Goal: Task Accomplishment & Management: Use online tool/utility

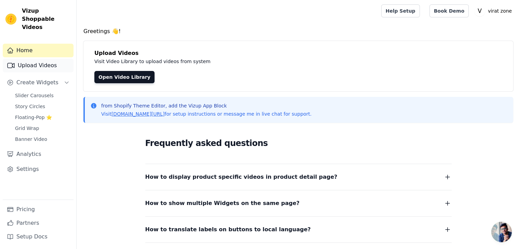
click at [57, 59] on link "Upload Videos" at bounding box center [38, 66] width 71 height 14
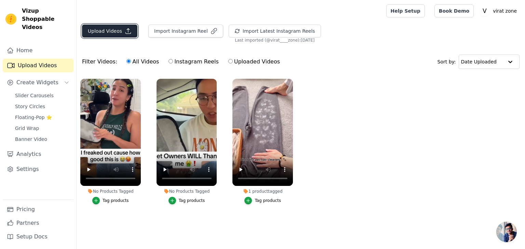
click at [119, 31] on button "Upload Videos" at bounding box center [109, 31] width 55 height 13
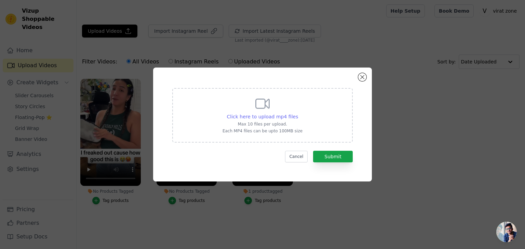
click at [245, 117] on span "Click here to upload mp4 files" at bounding box center [262, 116] width 71 height 5
click at [298, 113] on input "Click here to upload mp4 files Max 10 files per upload. Each MP4 files can be u…" at bounding box center [298, 113] width 0 height 0
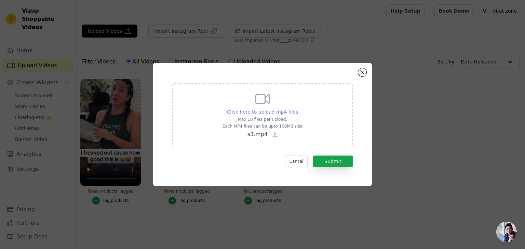
click at [253, 111] on span "Click here to upload mp4 files" at bounding box center [262, 111] width 71 height 5
click at [298, 109] on input "Click here to upload mp4 files Max 10 files per upload. Each MP4 files can be u…" at bounding box center [298, 108] width 0 height 0
type input "C:\fakepath\s5.mp4"
click at [334, 159] on button "Submit" at bounding box center [333, 162] width 40 height 12
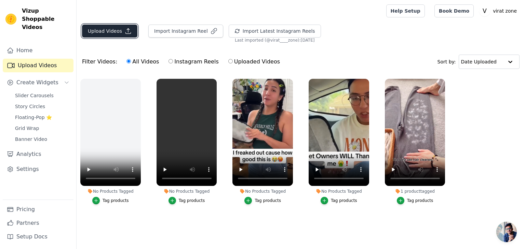
click at [111, 26] on button "Upload Videos" at bounding box center [109, 31] width 55 height 13
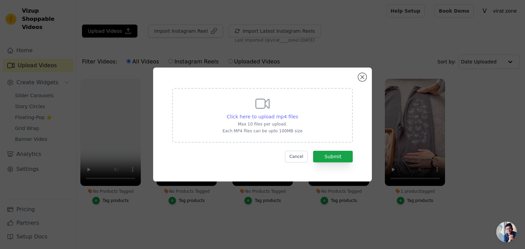
click at [249, 118] on span "Click here to upload mp4 files" at bounding box center [262, 116] width 71 height 5
click at [298, 113] on input "Click here to upload mp4 files Max 10 files per upload. Each MP4 files can be u…" at bounding box center [298, 113] width 0 height 0
click at [259, 117] on span "Click here to upload mp4 files" at bounding box center [262, 116] width 71 height 5
click at [298, 113] on input "Click here to upload mp4 files Max 10 files per upload. Each MP4 files can be u…" at bounding box center [298, 113] width 0 height 0
type input "C:\fakepath\S7.mp4"
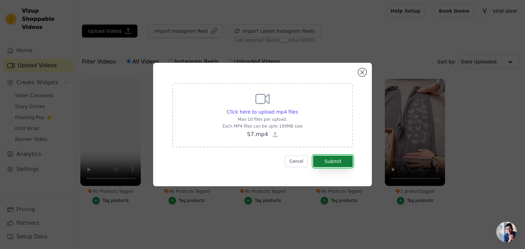
click at [339, 158] on button "Submit" at bounding box center [333, 162] width 40 height 12
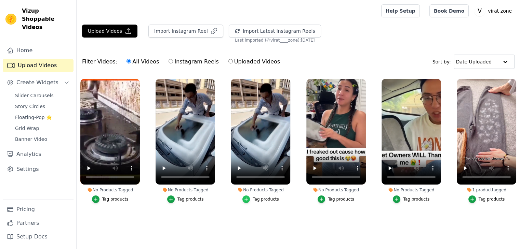
click at [250, 199] on div "button" at bounding box center [246, 200] width 8 height 8
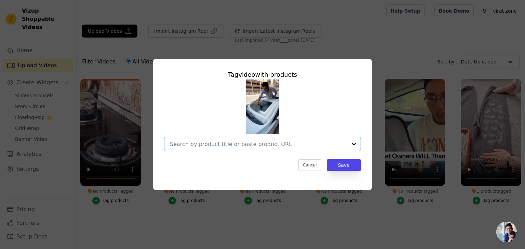
click at [272, 145] on input "No Products Tagged Tag video with products Option undefined, selected. Select i…" at bounding box center [258, 144] width 177 height 6
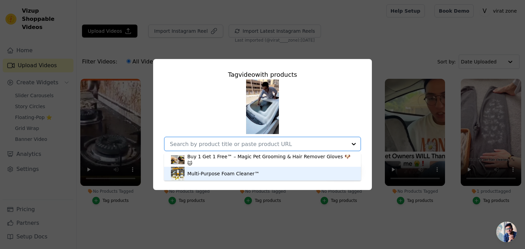
click at [230, 179] on div "Multi-Purpose Foam Cleaner™" at bounding box center [262, 174] width 183 height 14
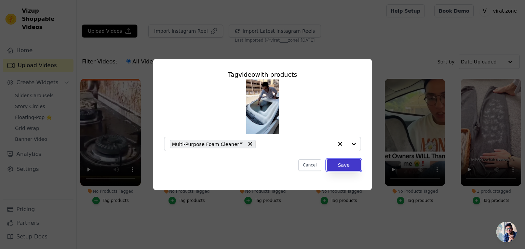
click at [336, 168] on button "Save" at bounding box center [344, 166] width 34 height 12
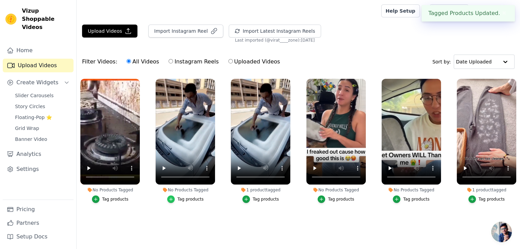
click at [175, 200] on div "button" at bounding box center [171, 200] width 8 height 8
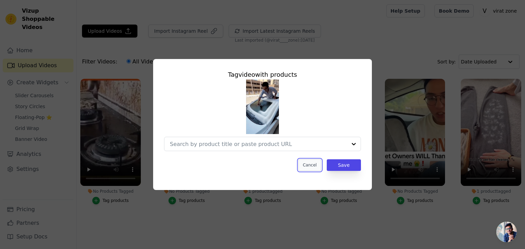
click at [308, 164] on button "Cancel" at bounding box center [309, 166] width 23 height 12
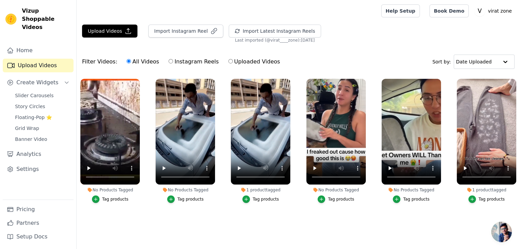
click at [108, 201] on div "Tag products" at bounding box center [115, 199] width 26 height 5
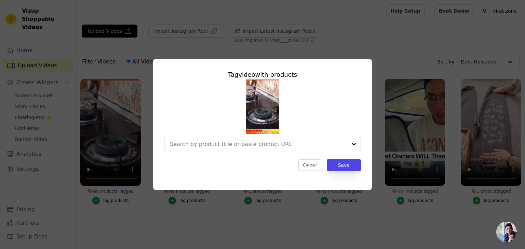
click at [244, 148] on div at bounding box center [258, 144] width 177 height 14
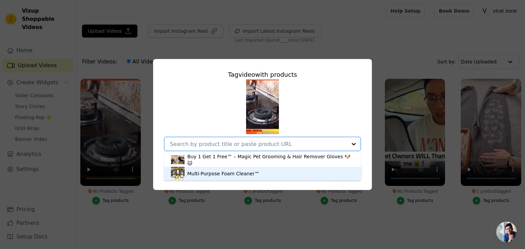
click at [230, 176] on div "Multi-Purpose Foam Cleaner™" at bounding box center [223, 174] width 72 height 7
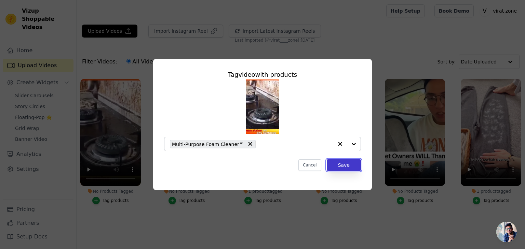
click at [342, 162] on button "Save" at bounding box center [344, 166] width 34 height 12
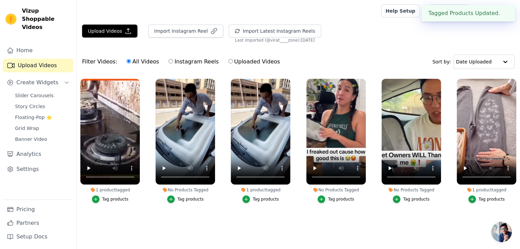
click at [183, 199] on div "Tag products" at bounding box center [190, 199] width 26 height 5
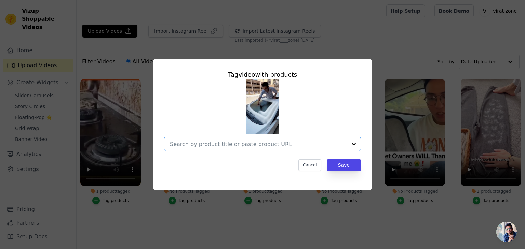
click at [268, 141] on input "No Products Tagged Tag video with products Option undefined, selected. Select i…" at bounding box center [258, 144] width 177 height 6
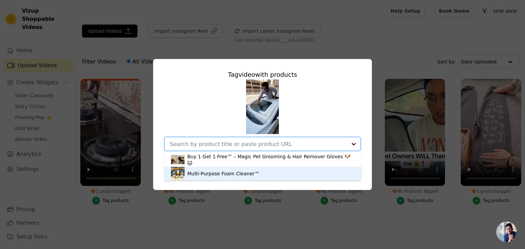
click at [244, 174] on div "Multi-Purpose Foam Cleaner™" at bounding box center [223, 174] width 72 height 7
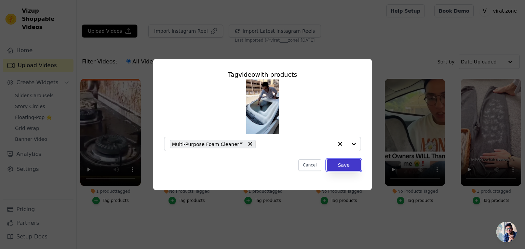
click at [338, 162] on button "Save" at bounding box center [344, 166] width 34 height 12
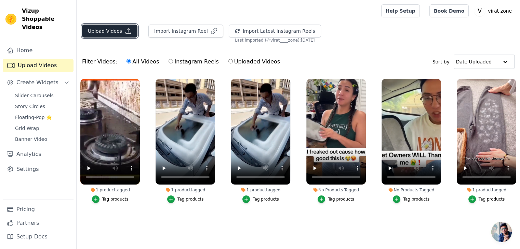
click at [129, 33] on button "Upload Videos" at bounding box center [109, 31] width 55 height 13
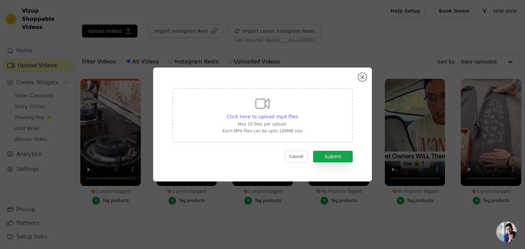
click at [256, 114] on span "Click here to upload mp4 files" at bounding box center [262, 116] width 71 height 5
click at [298, 113] on input "Click here to upload mp4 files Max 10 files per upload. Each MP4 files can be u…" at bounding box center [298, 113] width 0 height 0
type input "C:\fakepath\s3.mp4"
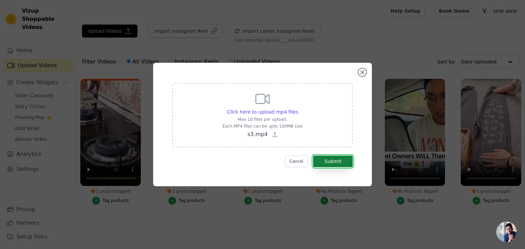
click at [329, 163] on button "Submit" at bounding box center [333, 162] width 40 height 12
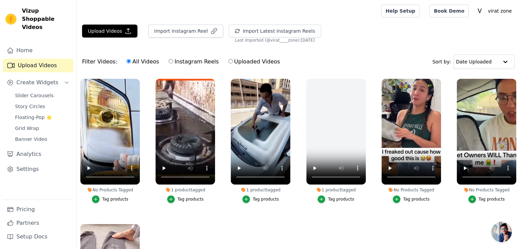
click at [112, 197] on div "Tag products" at bounding box center [115, 199] width 26 height 5
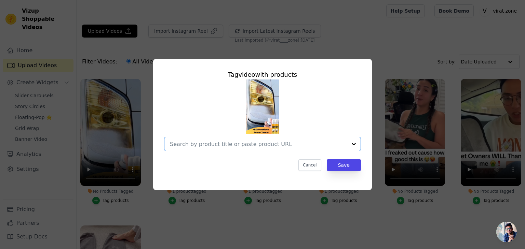
click at [294, 147] on input "No Products Tagged Tag video with products Option undefined, selected. Select i…" at bounding box center [258, 144] width 177 height 6
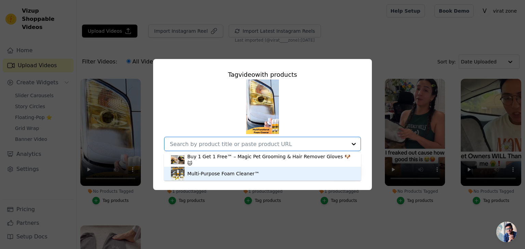
click at [237, 175] on div "Multi-Purpose Foam Cleaner™" at bounding box center [223, 174] width 72 height 7
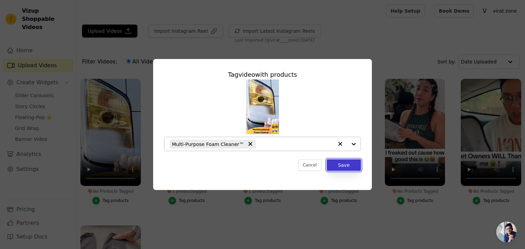
click at [347, 168] on button "Save" at bounding box center [344, 166] width 34 height 12
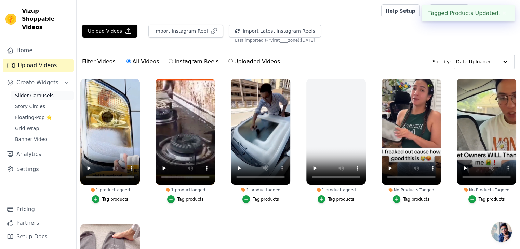
click at [19, 92] on span "Slider Carousels" at bounding box center [34, 95] width 39 height 7
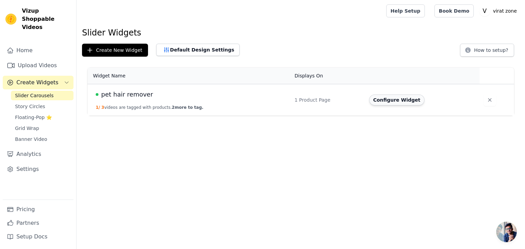
click at [384, 99] on button "Configure Widget" at bounding box center [396, 100] width 55 height 11
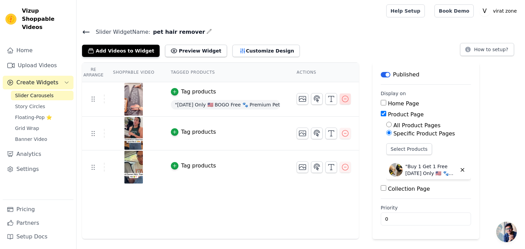
click at [341, 100] on icon "button" at bounding box center [345, 99] width 8 height 8
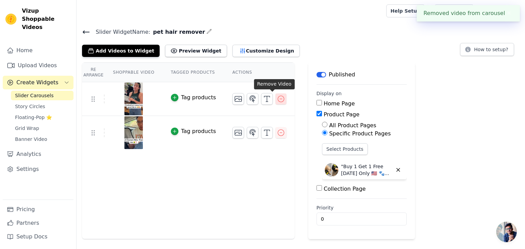
click at [277, 100] on icon "button" at bounding box center [281, 99] width 8 height 8
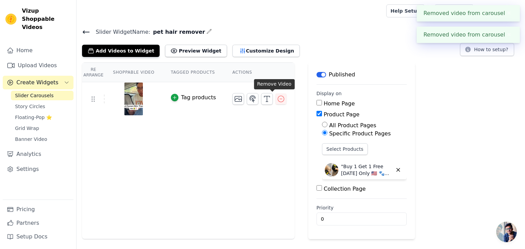
click at [277, 100] on icon "button" at bounding box center [281, 99] width 8 height 8
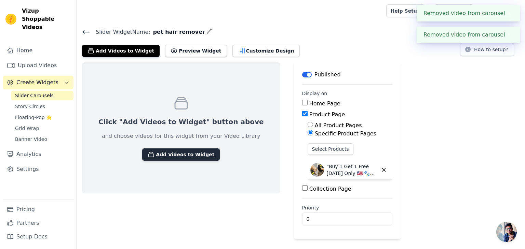
click at [175, 150] on button "Add Videos to Widget" at bounding box center [181, 155] width 78 height 12
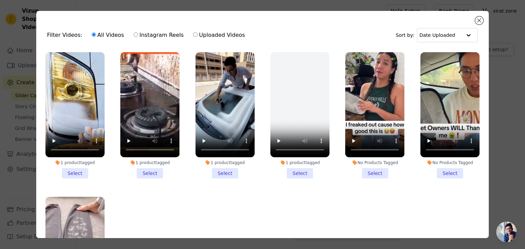
click at [79, 168] on li "1 product tagged Select" at bounding box center [74, 115] width 59 height 126
click at [0, 0] on input "1 product tagged Select" at bounding box center [0, 0] width 0 height 0
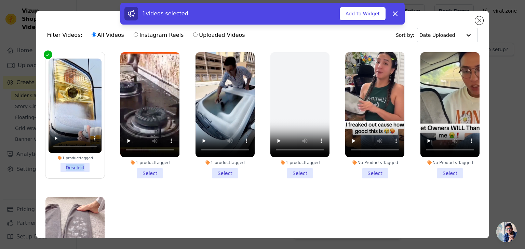
click at [79, 168] on li "1 product tagged Deselect" at bounding box center [74, 116] width 53 height 114
click at [0, 0] on input "1 product tagged Deselect" at bounding box center [0, 0] width 0 height 0
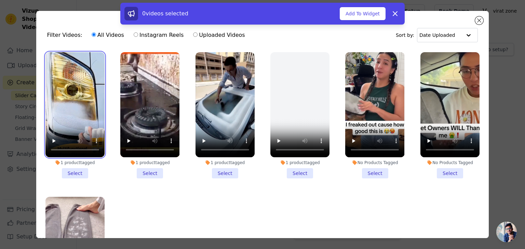
click at [65, 122] on video at bounding box center [74, 104] width 59 height 105
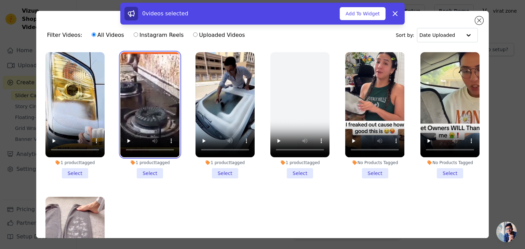
click at [147, 116] on video at bounding box center [149, 104] width 59 height 105
click at [71, 168] on li "1 product tagged Select" at bounding box center [74, 115] width 59 height 126
click at [0, 0] on input "1 product tagged Select" at bounding box center [0, 0] width 0 height 0
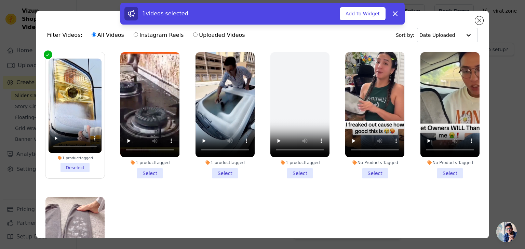
click at [157, 168] on li "1 product tagged Select" at bounding box center [149, 115] width 59 height 126
click at [0, 0] on input "1 product tagged Select" at bounding box center [0, 0] width 0 height 0
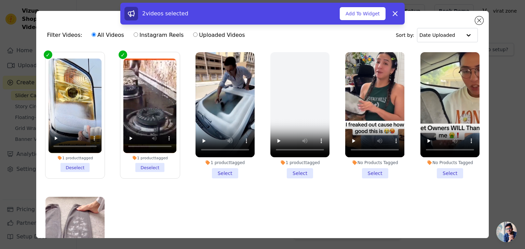
click at [141, 165] on li "1 product tagged Deselect" at bounding box center [149, 116] width 53 height 114
click at [0, 0] on input "1 product tagged Deselect" at bounding box center [0, 0] width 0 height 0
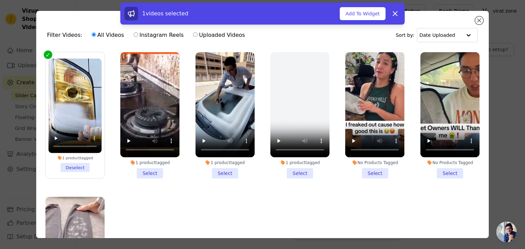
click at [218, 175] on li "1 product tagged Select" at bounding box center [224, 115] width 59 height 126
click at [0, 0] on input "1 product tagged Select" at bounding box center [0, 0] width 0 height 0
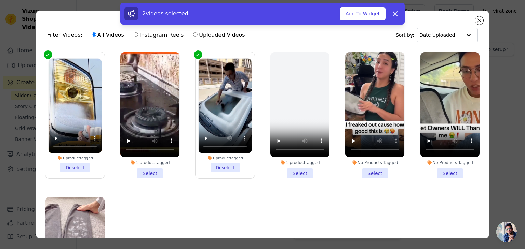
click at [145, 170] on li "1 product tagged Select" at bounding box center [149, 115] width 59 height 126
click at [0, 0] on input "1 product tagged Select" at bounding box center [0, 0] width 0 height 0
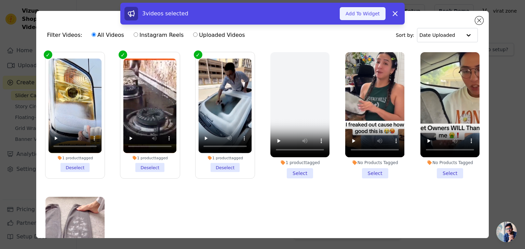
click at [366, 17] on button "Add To Widget" at bounding box center [363, 13] width 46 height 13
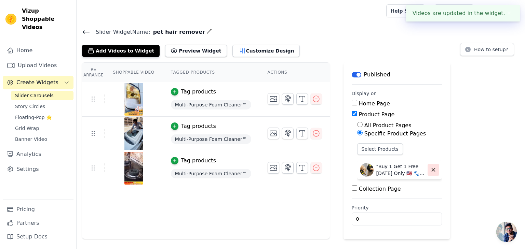
click at [428, 169] on button "button" at bounding box center [434, 170] width 12 height 12
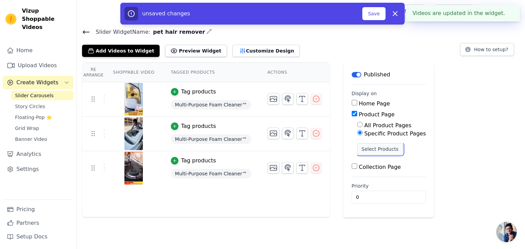
click at [357, 146] on button "Select Products" at bounding box center [380, 150] width 46 height 12
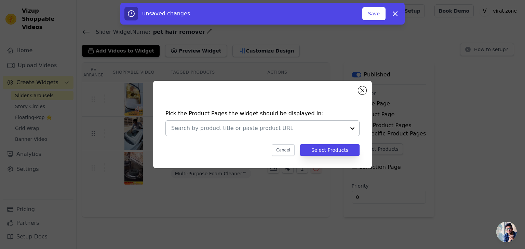
click at [349, 126] on div at bounding box center [353, 128] width 14 height 15
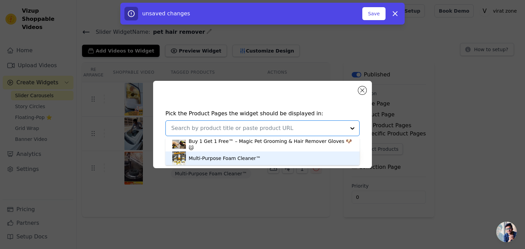
click at [270, 154] on div "Multi-Purpose Foam Cleaner™" at bounding box center [262, 159] width 180 height 14
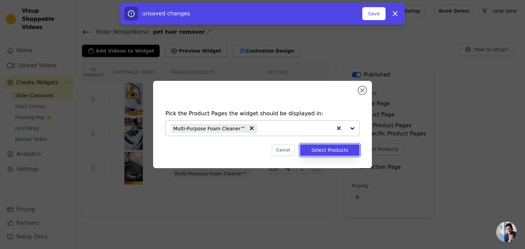
click at [324, 147] on button "Select Products" at bounding box center [329, 151] width 59 height 12
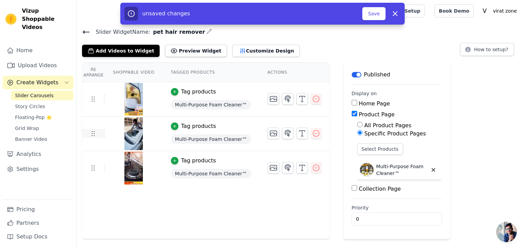
click at [87, 130] on td at bounding box center [93, 133] width 23 height 9
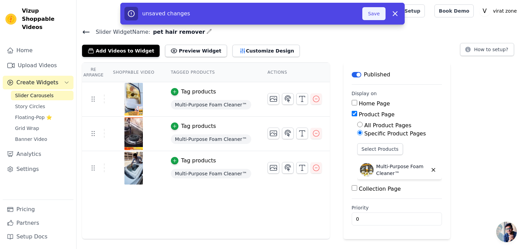
click at [371, 13] on button "Save" at bounding box center [373, 13] width 23 height 13
click at [373, 13] on button "Save" at bounding box center [373, 13] width 23 height 13
